Goal: Find specific page/section: Find specific page/section

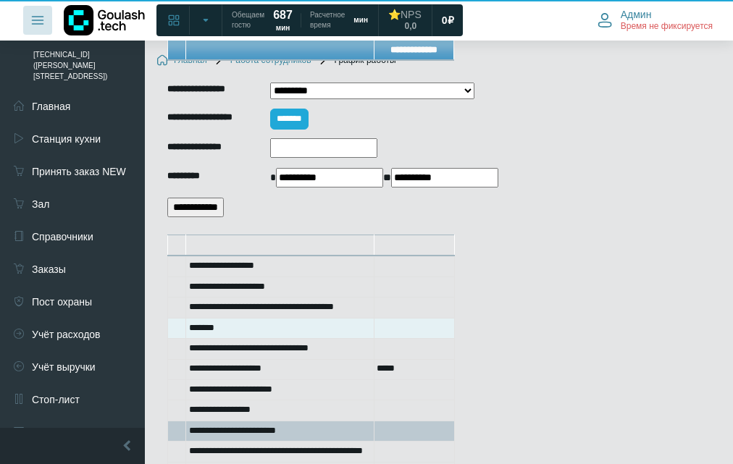
scroll to position [942, 0]
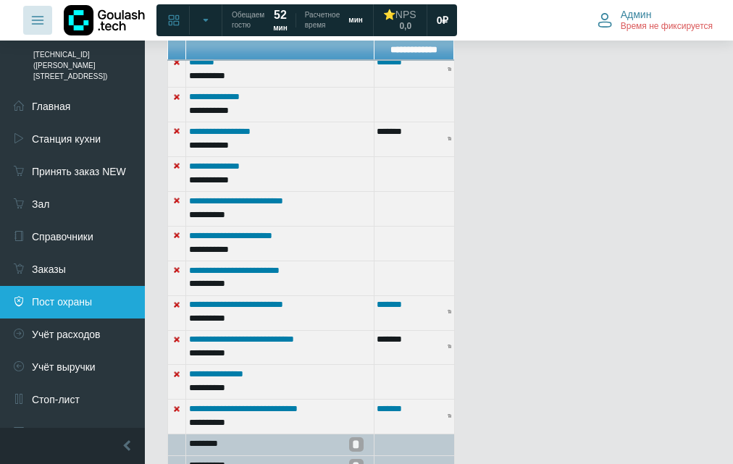
click at [95, 286] on link "Пост охраны" at bounding box center [72, 302] width 145 height 33
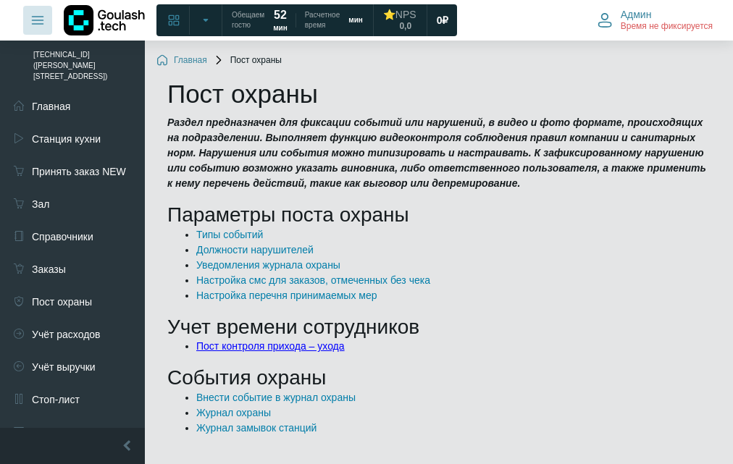
click at [239, 348] on link "Пост контроля прихода – ухода" at bounding box center [270, 346] width 148 height 12
